Goal: Task Accomplishment & Management: Use online tool/utility

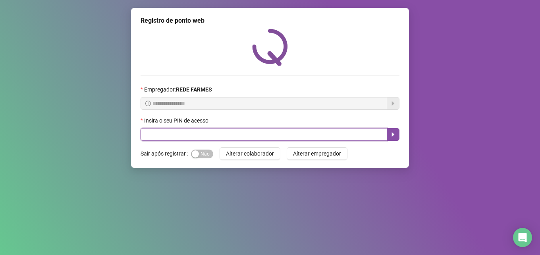
click at [187, 137] on input "text" at bounding box center [264, 134] width 247 height 13
type input "*****"
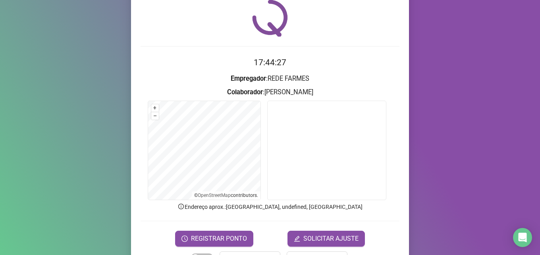
scroll to position [56, 0]
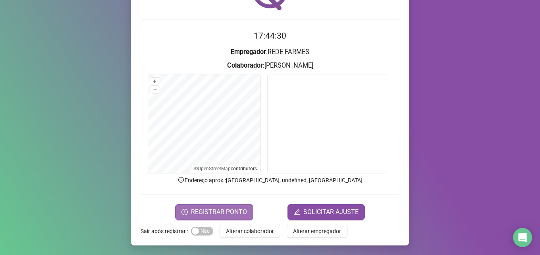
click at [212, 209] on span "REGISTRAR PONTO" at bounding box center [219, 212] width 56 height 10
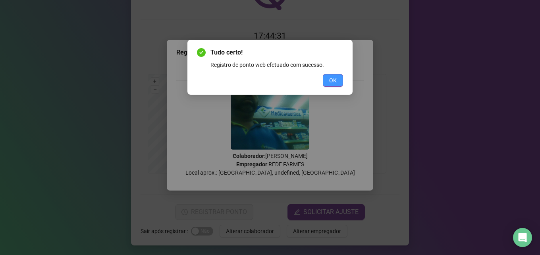
click at [333, 75] on button "OK" at bounding box center [333, 80] width 20 height 13
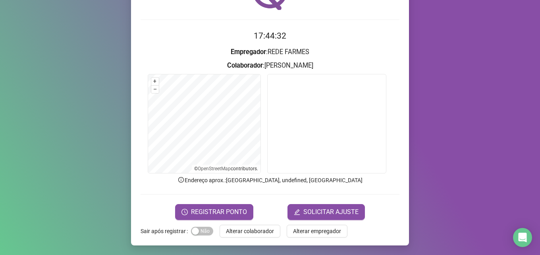
click at [251, 231] on span "Alterar colaborador" at bounding box center [250, 230] width 48 height 9
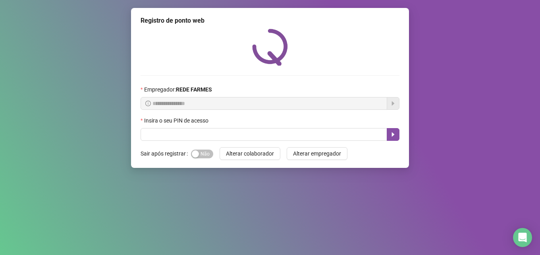
scroll to position [0, 0]
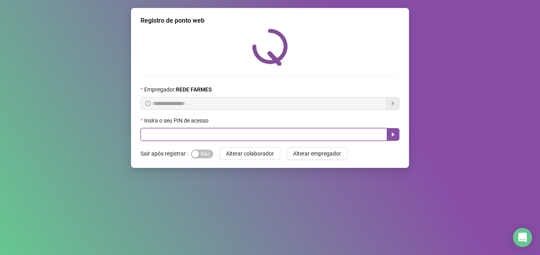
click at [210, 131] on input "text" at bounding box center [264, 134] width 247 height 13
type input "*****"
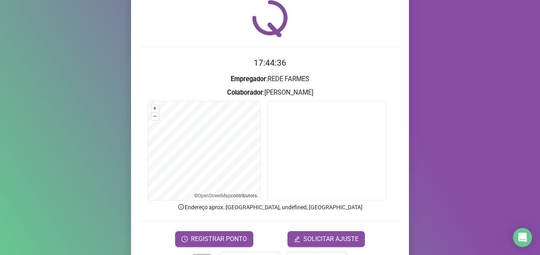
scroll to position [56, 0]
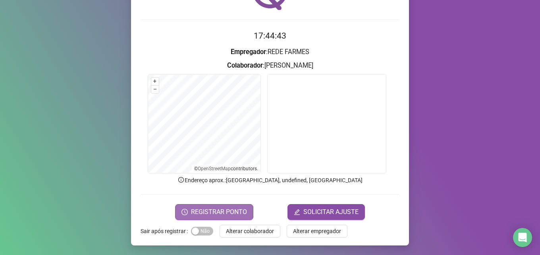
click at [224, 209] on span "REGISTRAR PONTO" at bounding box center [219, 212] width 56 height 10
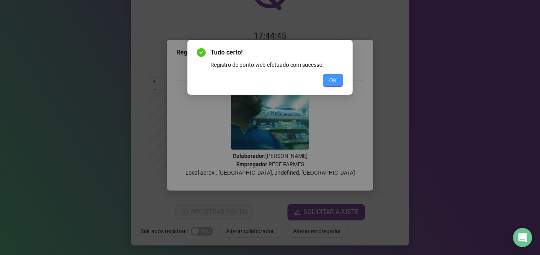
click at [331, 82] on span "OK" at bounding box center [333, 80] width 8 height 9
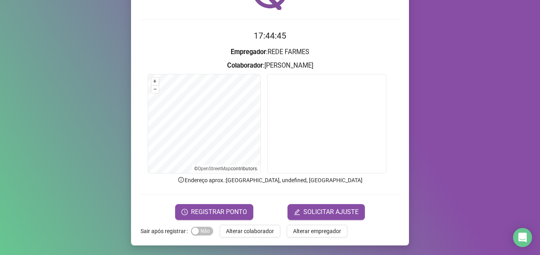
click at [256, 233] on span "Alterar colaborador" at bounding box center [250, 230] width 48 height 9
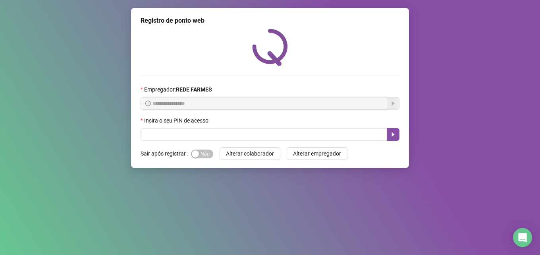
scroll to position [0, 0]
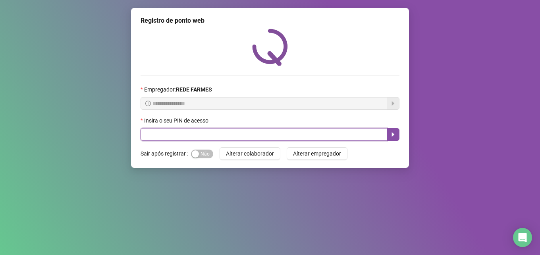
click at [181, 137] on input "text" at bounding box center [264, 134] width 247 height 13
type input "*****"
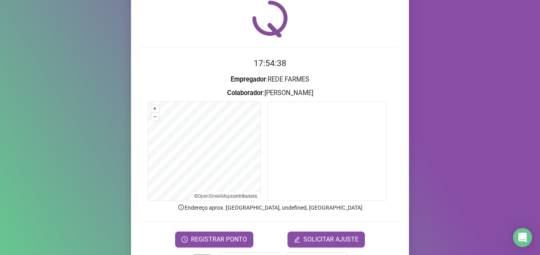
scroll to position [56, 0]
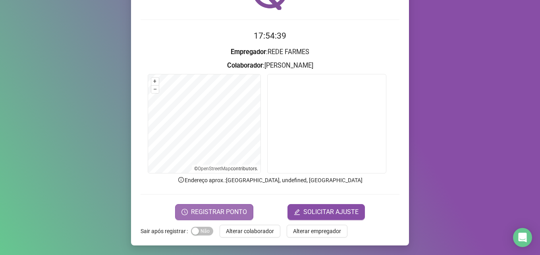
click at [191, 209] on span "REGISTRAR PONTO" at bounding box center [219, 212] width 56 height 10
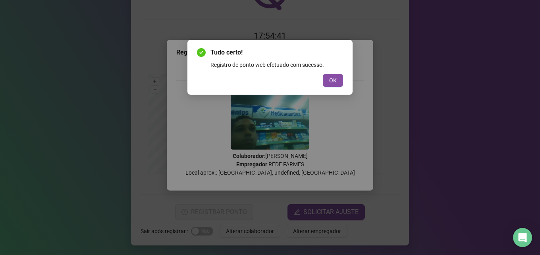
click at [336, 82] on span "OK" at bounding box center [333, 80] width 8 height 9
